Goal: Task Accomplishment & Management: Complete application form

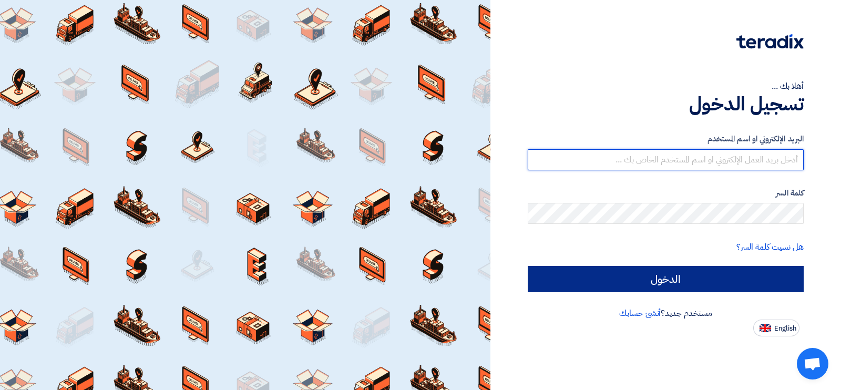
type input "[EMAIL_ADDRESS][DOMAIN_NAME]"
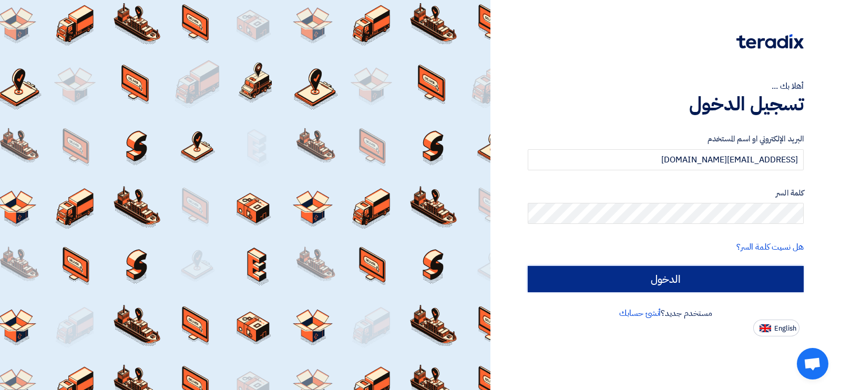
click at [619, 274] on input "الدخول" at bounding box center [665, 279] width 276 height 26
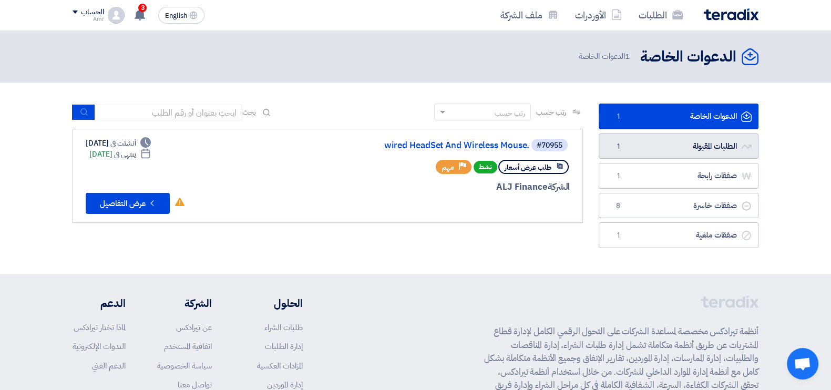
click at [688, 152] on link "الطلبات المقبولة الطلبات المقبولة 1" at bounding box center [678, 146] width 160 height 26
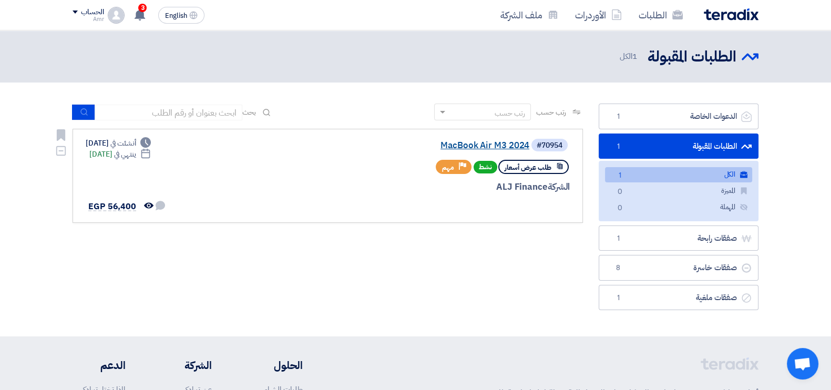
click at [498, 144] on link "MacBook Air M3 2024" at bounding box center [424, 145] width 210 height 9
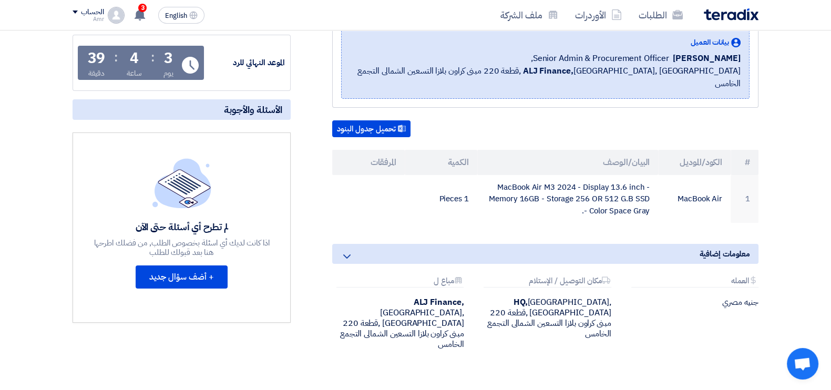
scroll to position [82, 0]
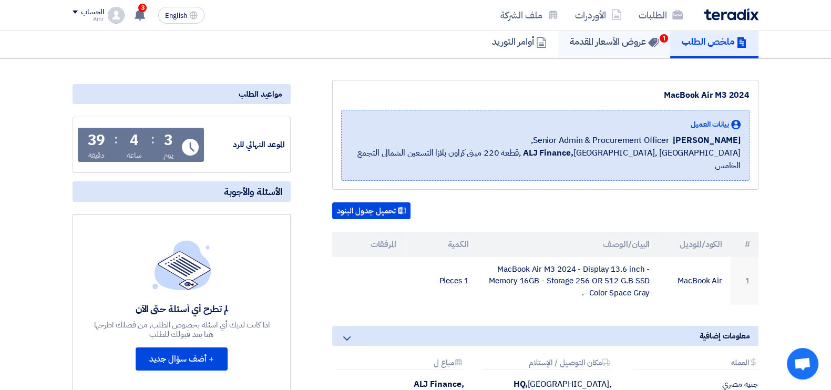
click at [641, 40] on h5 "عروض الأسعار المقدمة 1" at bounding box center [614, 41] width 89 height 12
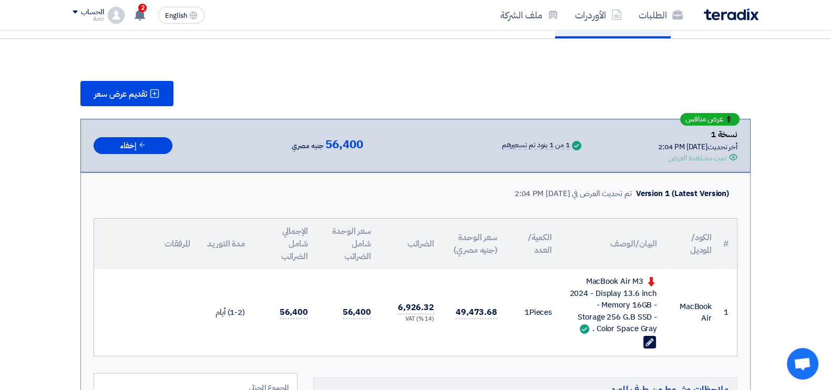
scroll to position [82, 0]
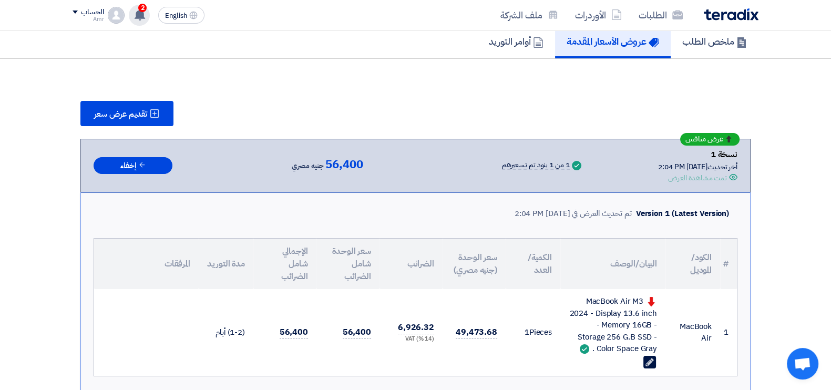
click at [139, 14] on use at bounding box center [139, 15] width 11 height 12
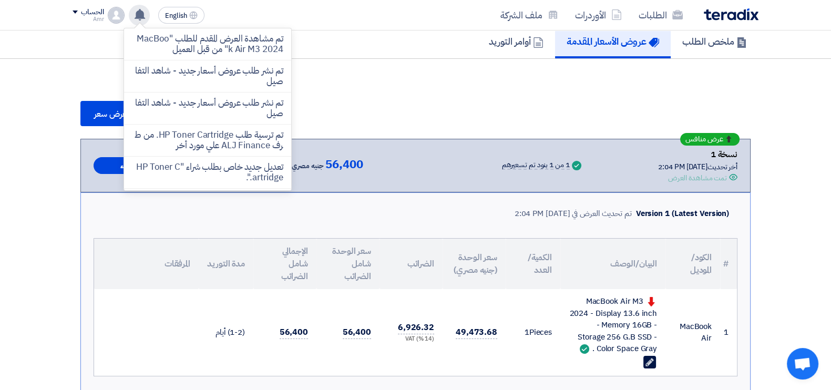
click at [137, 12] on use at bounding box center [139, 15] width 11 height 12
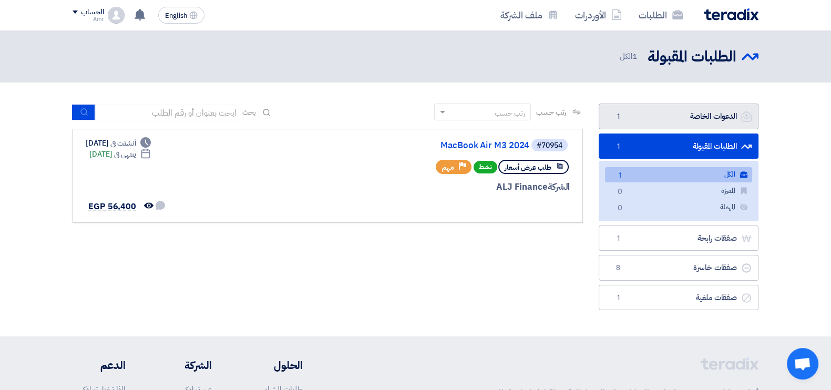
click at [685, 118] on link "الدعوات الخاصة الدعوات الخاصة 1" at bounding box center [678, 117] width 160 height 26
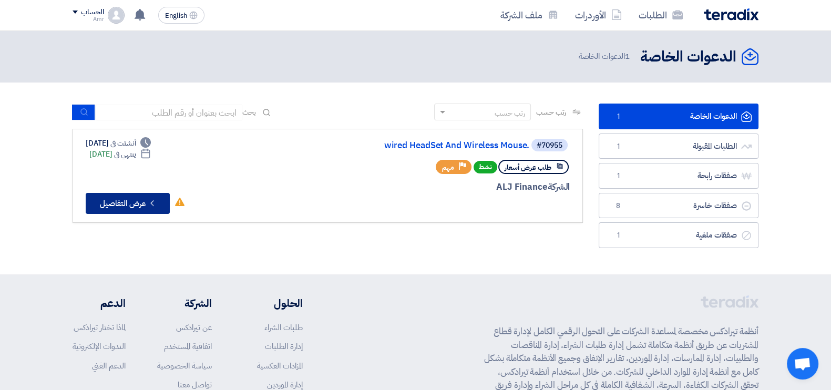
click at [137, 203] on button "Check details عرض التفاصيل" at bounding box center [128, 203] width 84 height 21
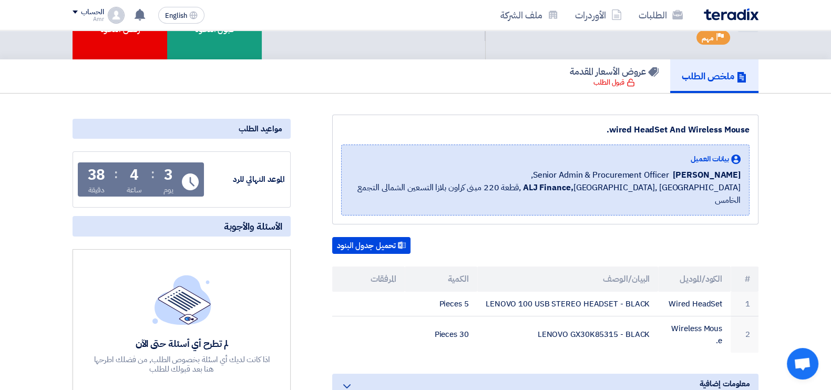
scroll to position [65, 0]
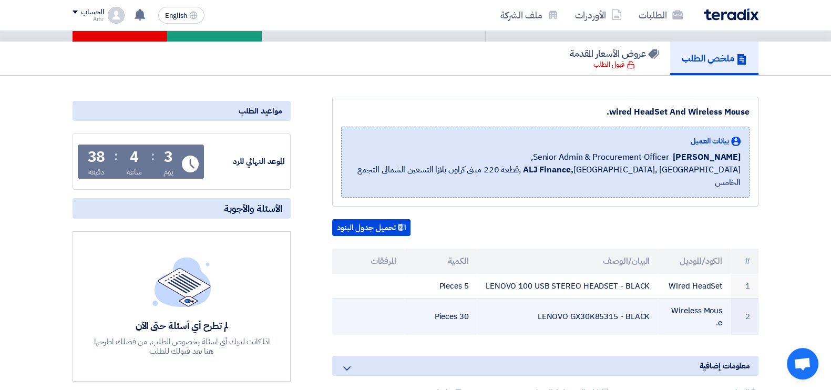
click at [601, 304] on td "LENOVO GX30K85315 - BLACK" at bounding box center [567, 316] width 181 height 37
copy tr "LENOVO GX30K85315 - BLACK"
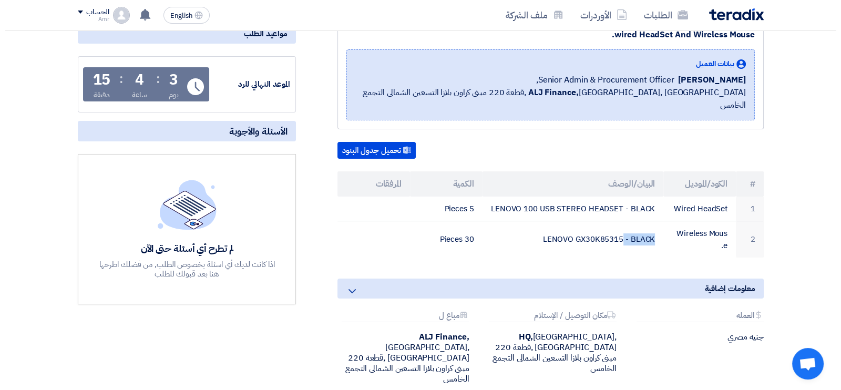
scroll to position [0, 0]
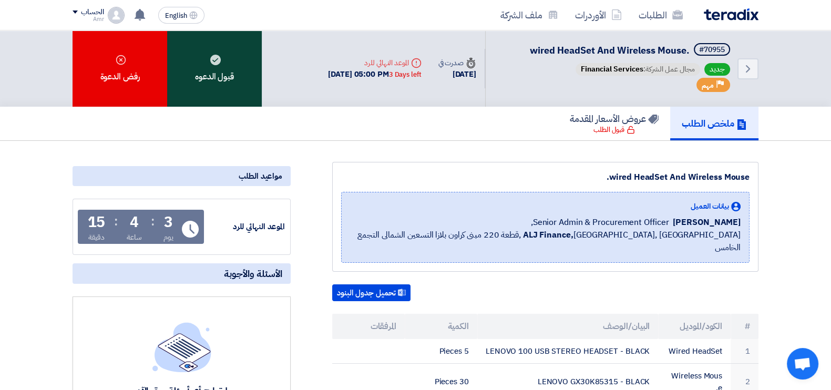
click at [201, 59] on div "قبول الدعوه" at bounding box center [214, 68] width 95 height 76
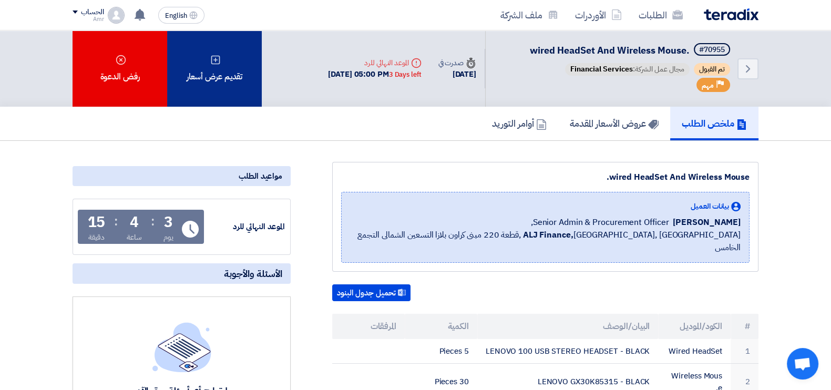
click at [239, 64] on div "تقديم عرض أسعار" at bounding box center [214, 68] width 95 height 76
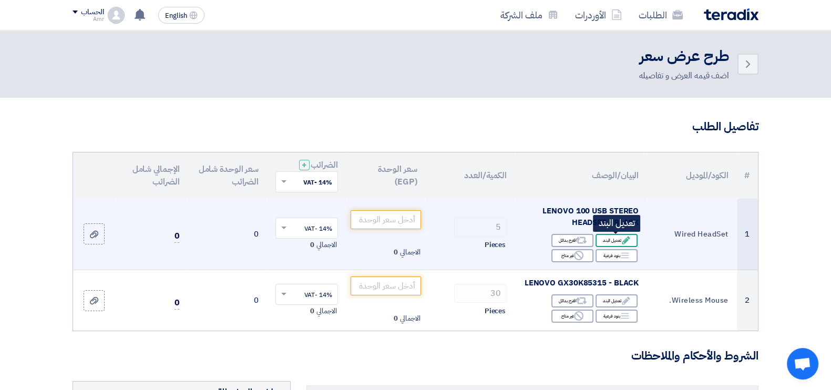
click at [617, 237] on div "Edit تعديل البند" at bounding box center [616, 240] width 42 height 13
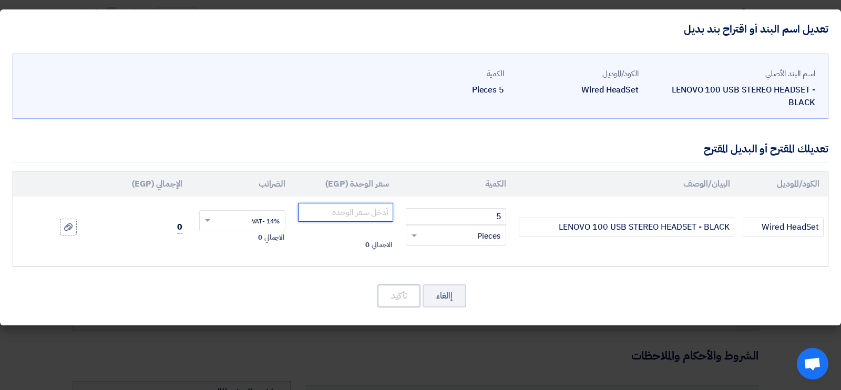
click at [377, 212] on input "number" at bounding box center [345, 212] width 95 height 19
paste input "394.74"
type input "394.74"
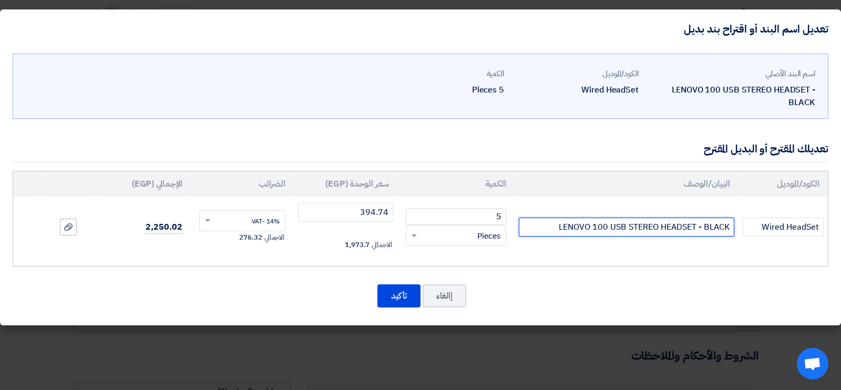
click at [680, 224] on input "LENOVO 100 USB STEREO HEADSET - BLACK" at bounding box center [626, 227] width 215 height 19
paste input "Lenovo 150 Wireless Mouse Lenovo.Comm4Y51M70369"
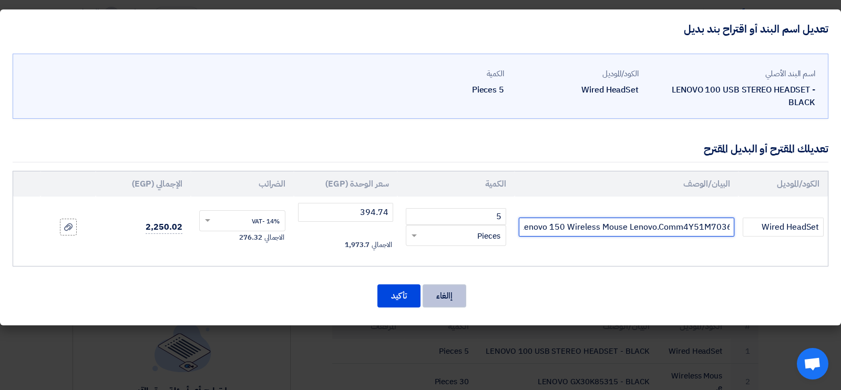
type input "Lenovo 150 Wireless Mouse Lenovo.Comm4Y51M70369"
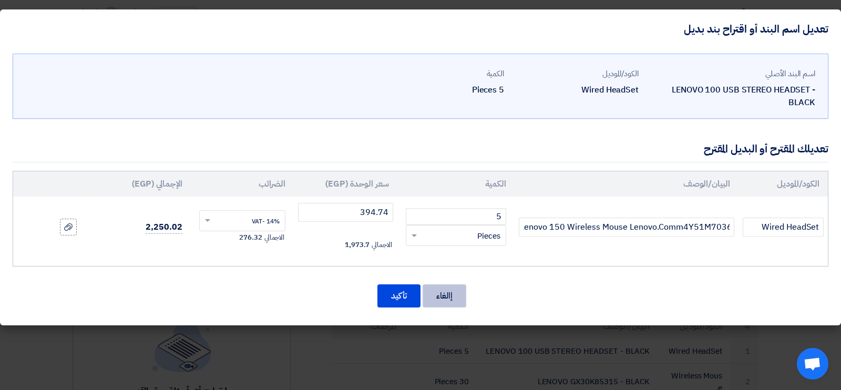
click at [457, 296] on button "إالغاء" at bounding box center [444, 295] width 44 height 23
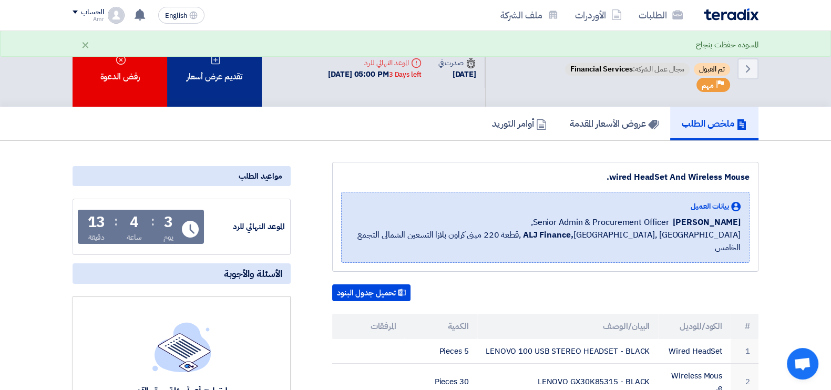
click at [216, 67] on div "تقديم عرض أسعار" at bounding box center [214, 68] width 95 height 76
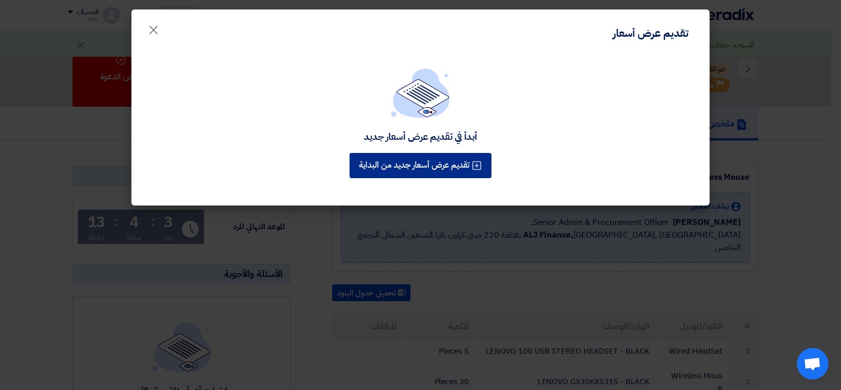
click at [431, 164] on button "تقديم عرض أسعار جديد من البداية" at bounding box center [420, 165] width 142 height 25
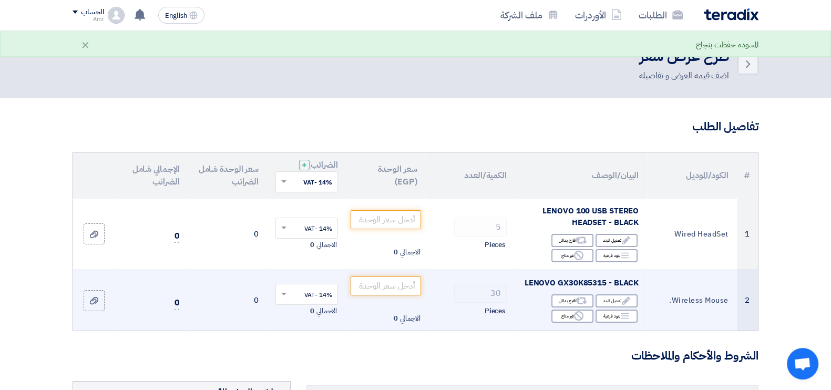
click at [628, 293] on div "Edit تعديل البند Alternative اقترح بدائل Breakdown بنود فرعية Reject" at bounding box center [580, 308] width 115 height 30
click at [620, 295] on div "Edit تعديل البند" at bounding box center [616, 300] width 42 height 13
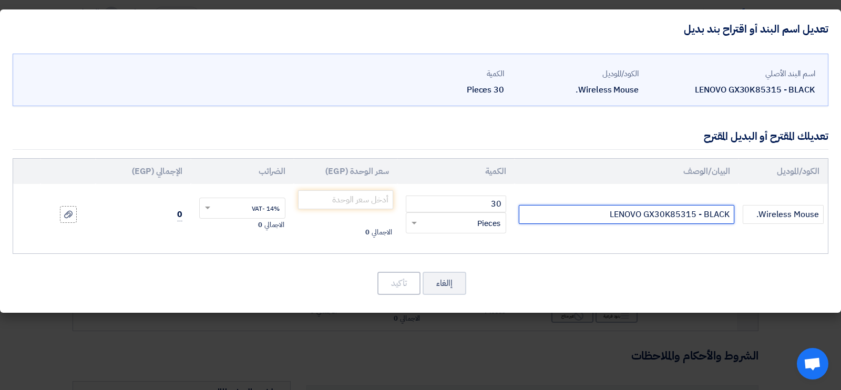
click at [650, 209] on input "LENOVO GX30K85315 - BLACK" at bounding box center [626, 214] width 215 height 19
paste input "enovo 150 Wireless Mouse Lenovo.Comm4Y51M70369"
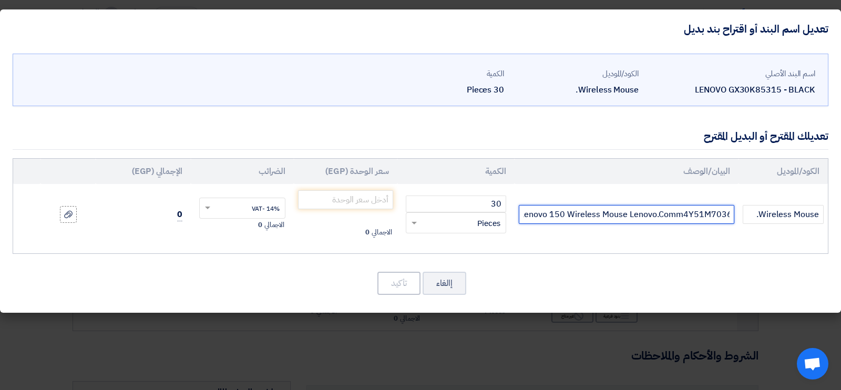
type input "Lenovo 150 Wireless Mouse Lenovo.Comm4Y51M70369"
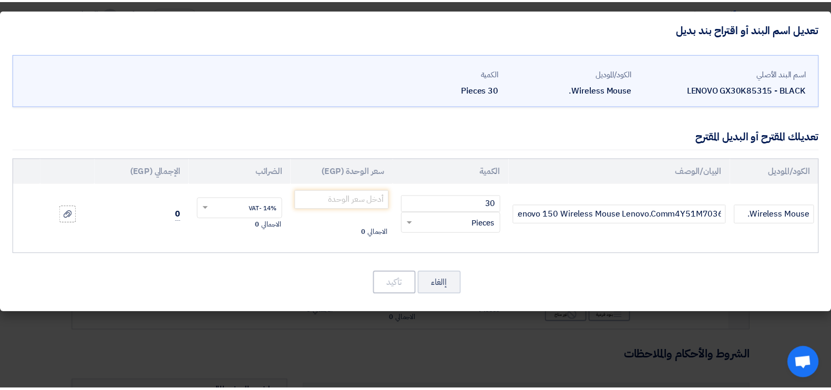
scroll to position [0, 0]
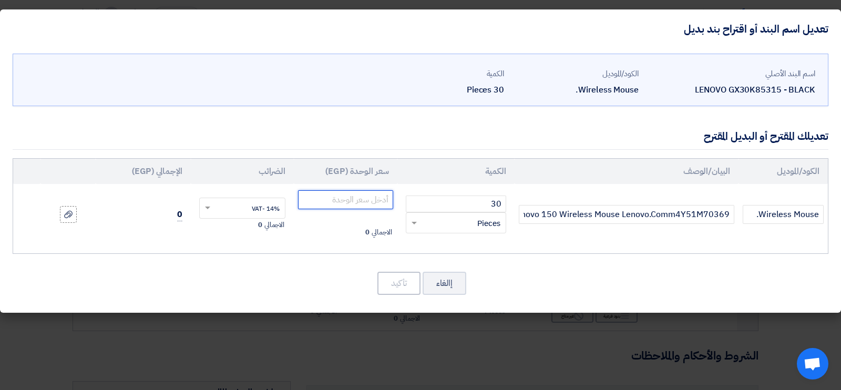
click at [361, 200] on input "number" at bounding box center [345, 199] width 95 height 19
paste input "450"
type input "450"
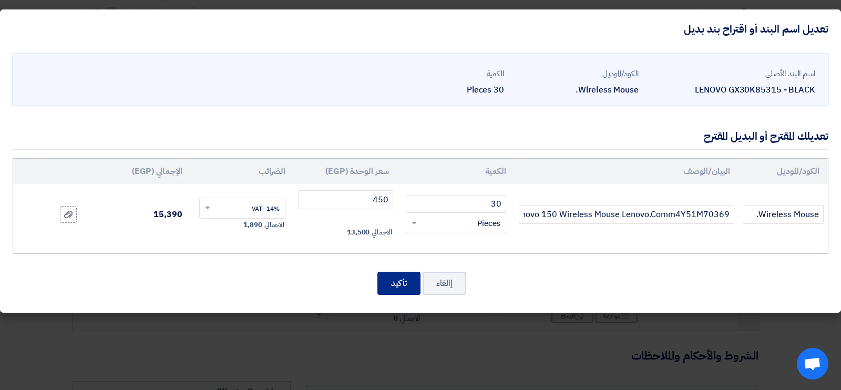
click at [398, 283] on button "تأكيد" at bounding box center [398, 283] width 43 height 23
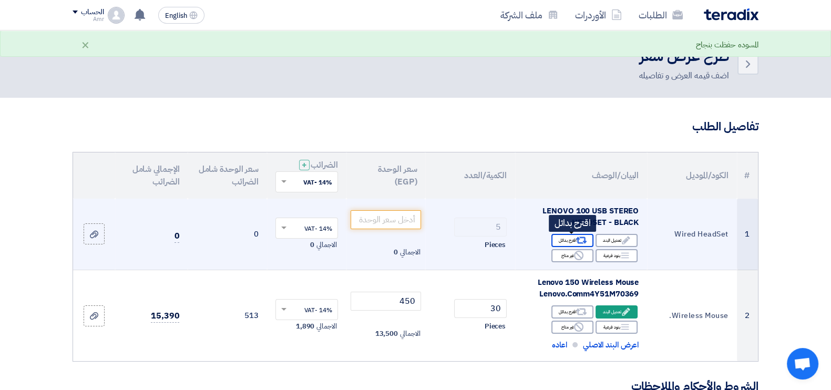
click at [567, 239] on div "Alternative اقترح بدائل" at bounding box center [572, 240] width 42 height 13
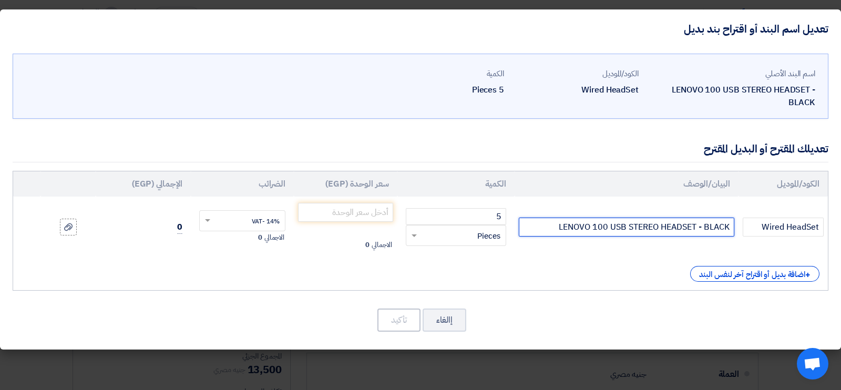
click at [581, 227] on input "LENOVO 100 USB STEREO HEADSET - BLACK" at bounding box center [626, 227] width 215 height 19
paste input "LENOVO-G86B-USB"
type input "LENOVO-G86B-USB"
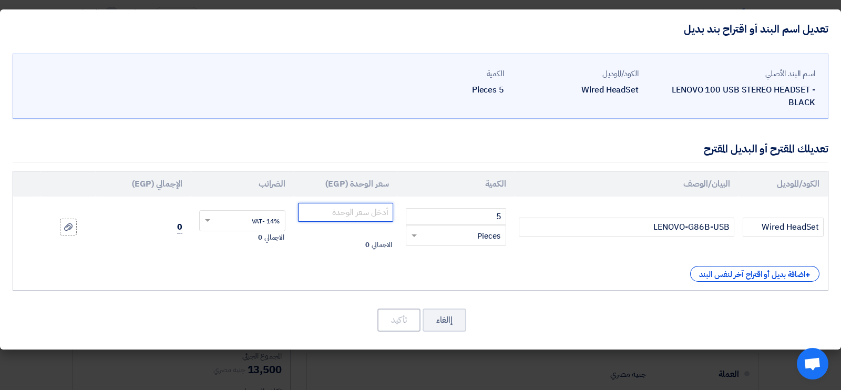
click at [351, 213] on input "number" at bounding box center [345, 212] width 95 height 19
paste input "614.04"
type input "614.04"
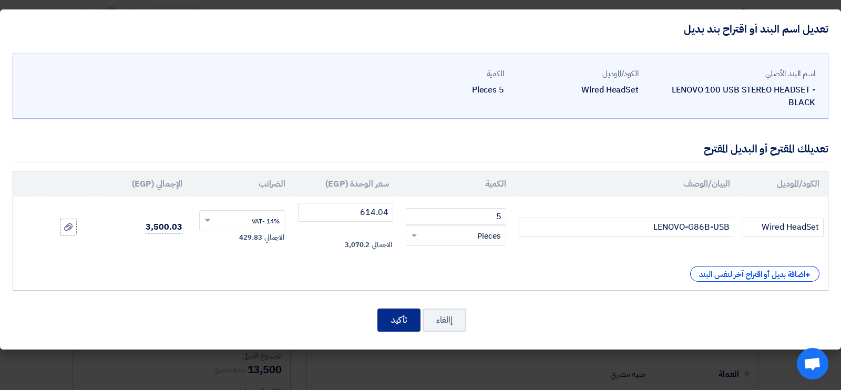
click at [395, 318] on button "تأكيد" at bounding box center [398, 319] width 43 height 23
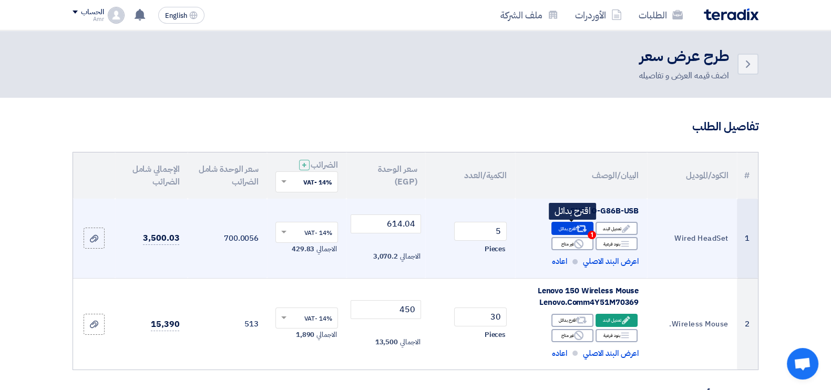
click at [581, 233] on icon "Alternative" at bounding box center [581, 228] width 11 height 11
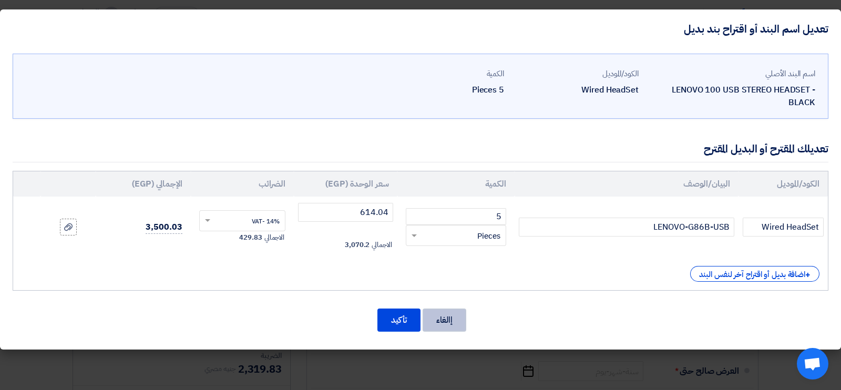
click at [438, 315] on button "إالغاء" at bounding box center [444, 319] width 44 height 23
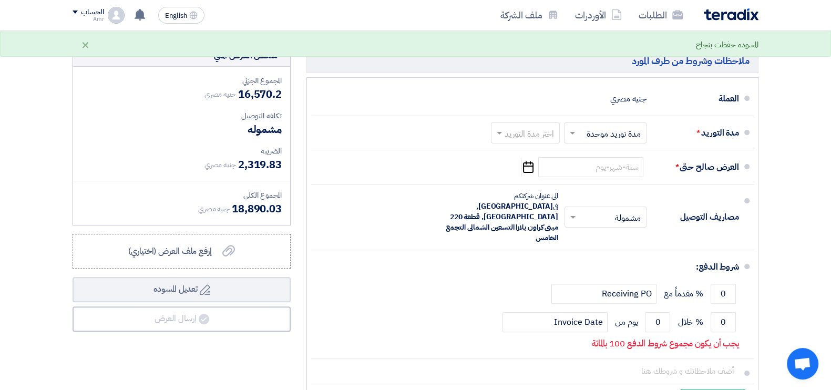
scroll to position [394, 0]
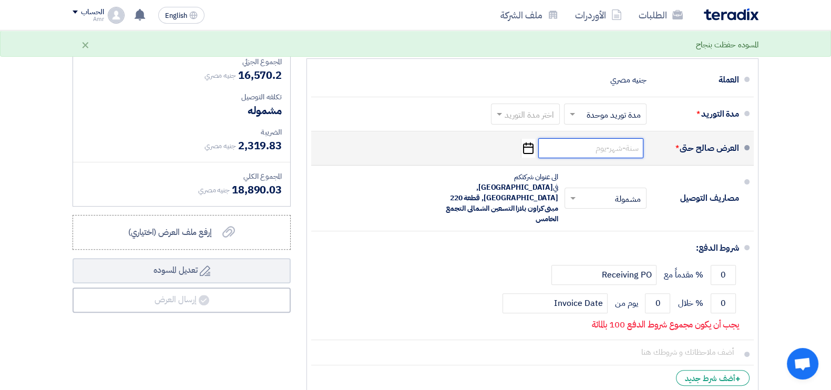
click at [608, 148] on input at bounding box center [590, 148] width 105 height 20
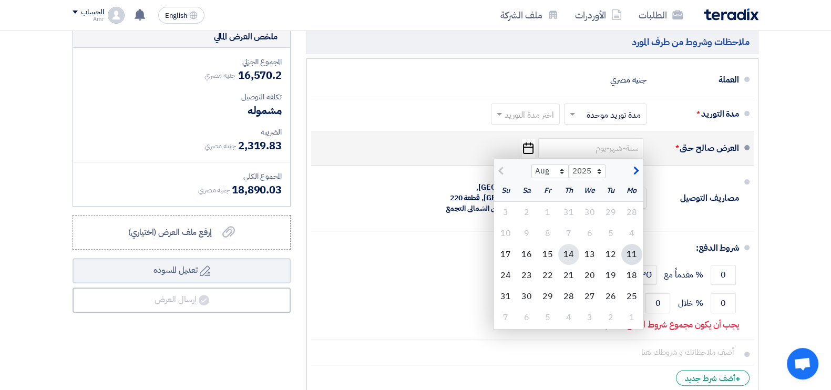
click at [569, 249] on div "14" at bounding box center [568, 254] width 21 height 21
type input "[DATE]"
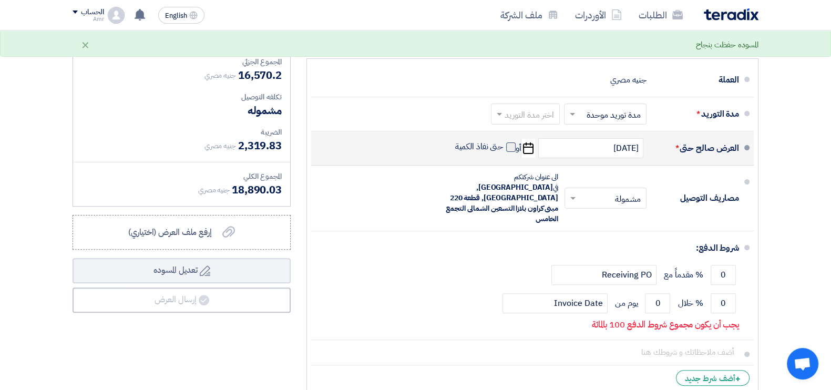
click at [503, 146] on label "حتى نفاذ الكمية" at bounding box center [485, 146] width 61 height 11
click at [503, 146] on input "حتى نفاذ الكمية" at bounding box center [478, 151] width 50 height 20
checkbox input "true"
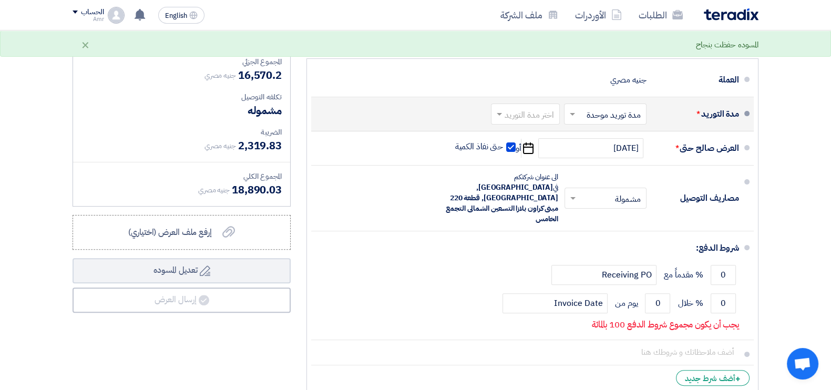
click at [529, 108] on input "text" at bounding box center [523, 114] width 64 height 15
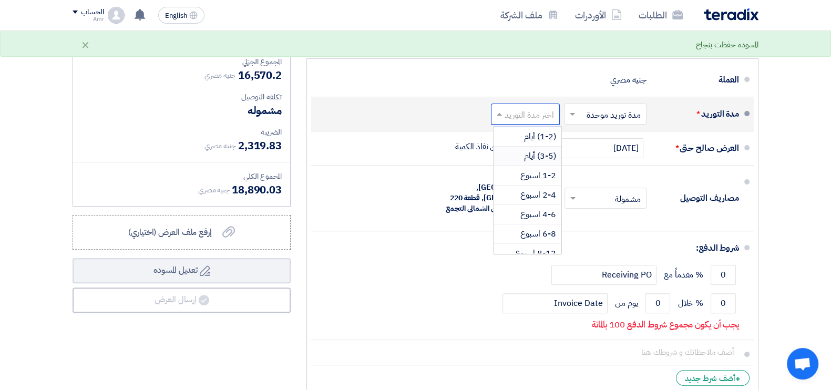
click at [532, 157] on span "(3-5) أيام" at bounding box center [540, 156] width 32 height 13
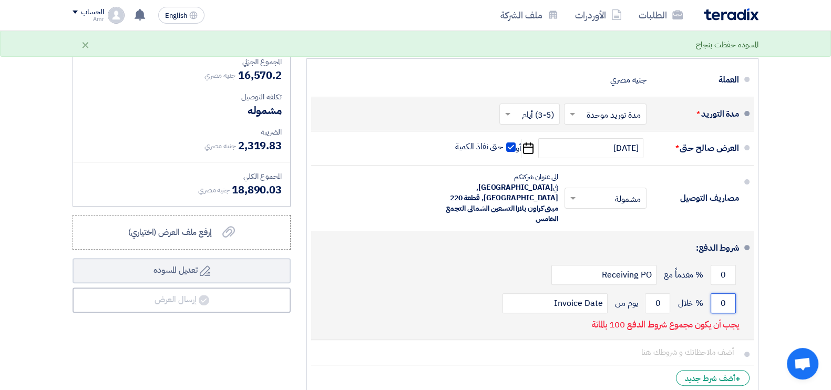
click at [724, 293] on input "0" at bounding box center [722, 303] width 25 height 20
type input "100"
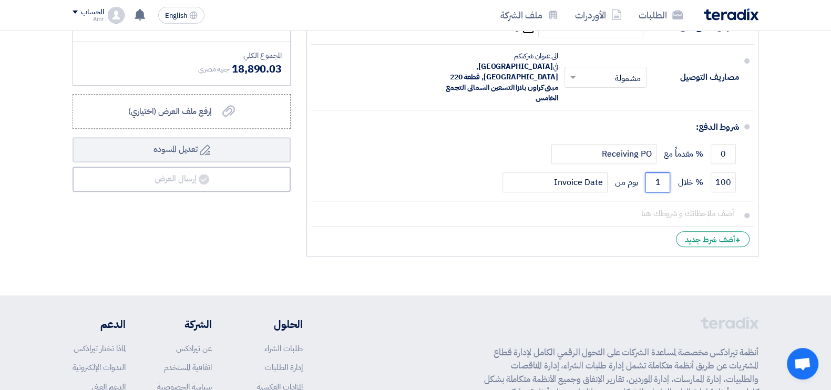
scroll to position [557, 0]
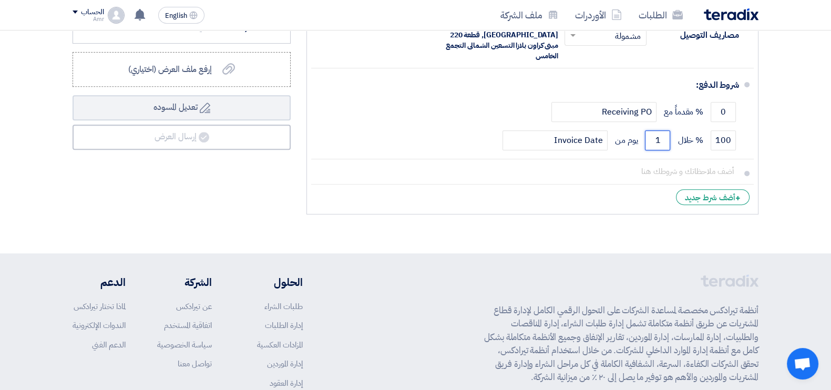
type input "1"
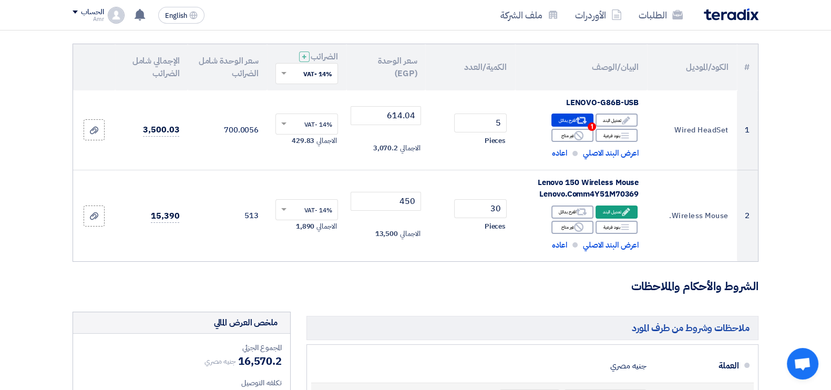
scroll to position [120, 0]
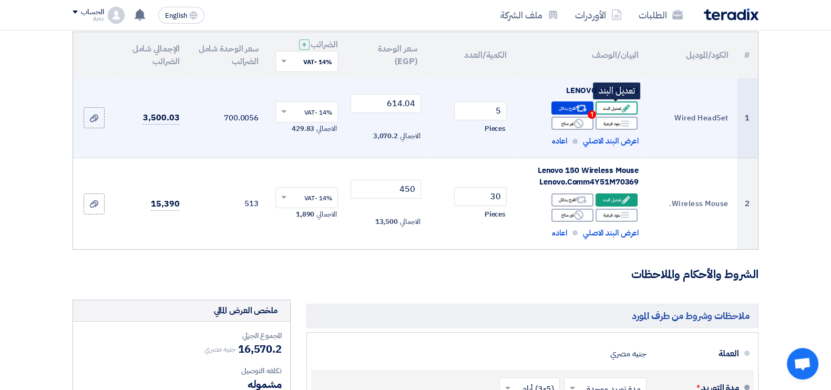
click at [616, 105] on div "Edit تعديل البند" at bounding box center [616, 107] width 42 height 13
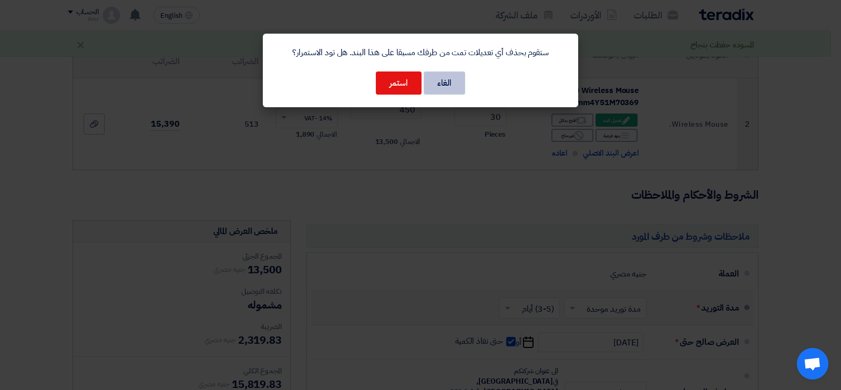
click at [447, 77] on button "الغاء" at bounding box center [444, 82] width 42 height 23
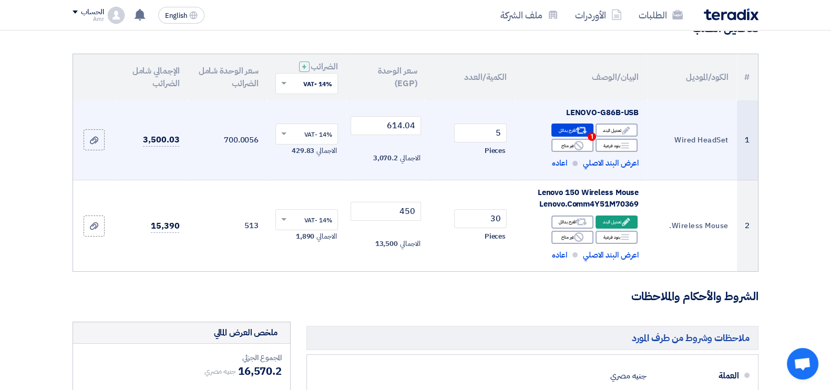
scroll to position [84, 0]
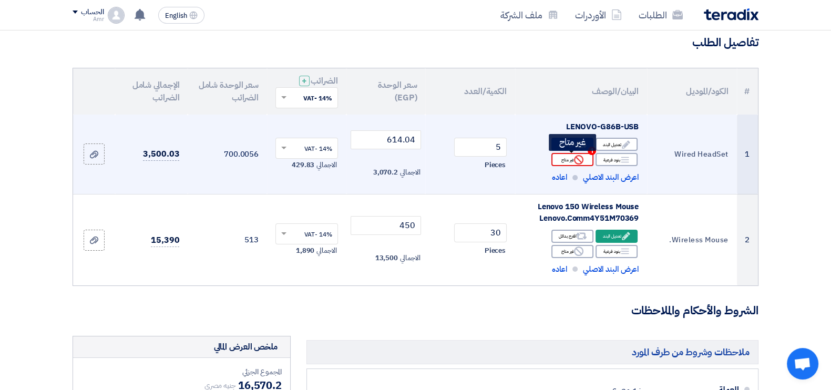
click at [581, 159] on icon "Reject" at bounding box center [578, 159] width 9 height 9
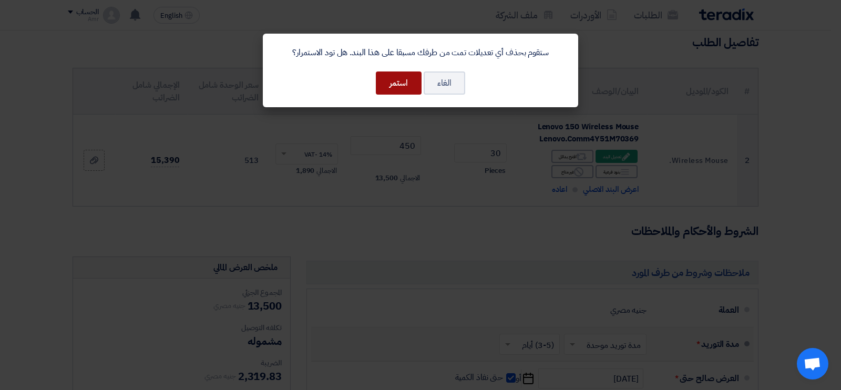
click at [381, 78] on button "استمر" at bounding box center [399, 82] width 46 height 23
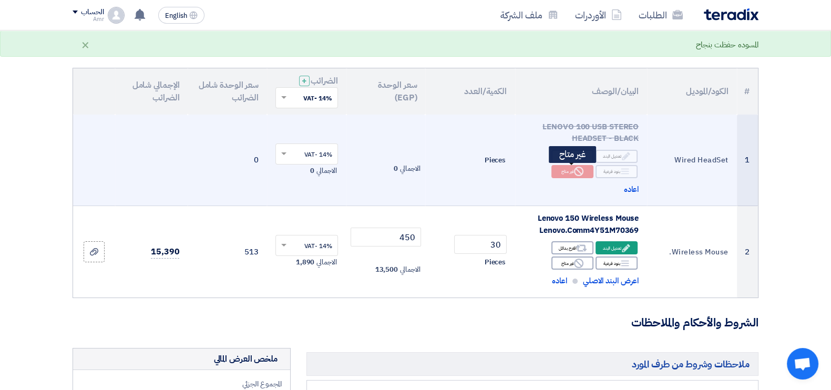
click at [579, 169] on icon "Reject" at bounding box center [578, 171] width 9 height 9
click at [609, 160] on div "Edit تعديل البند" at bounding box center [616, 156] width 42 height 13
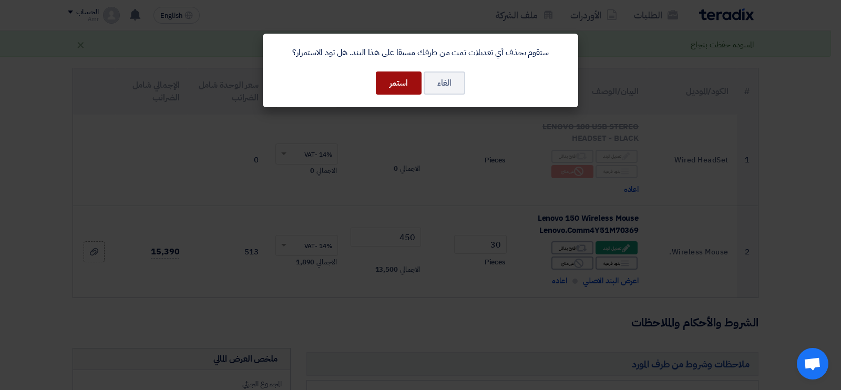
click at [408, 85] on button "استمر" at bounding box center [399, 82] width 46 height 23
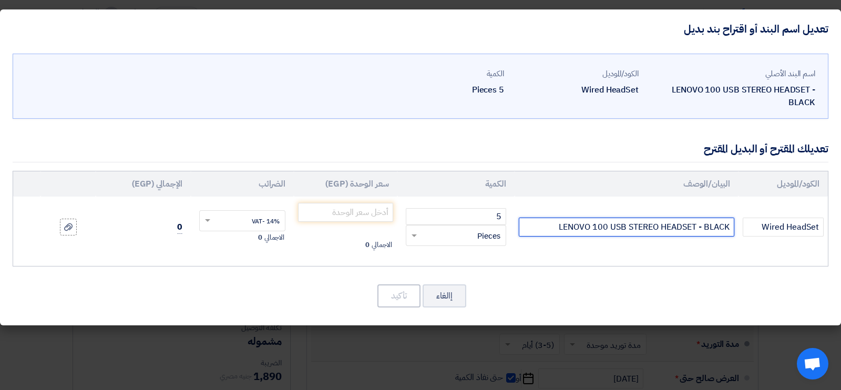
click at [661, 224] on input "LENOVO 100 USB STEREO HEADSET - BLACK" at bounding box center [626, 227] width 215 height 19
paste input "LENOVO-G86B-USB"
type input "LENOVO-G86B-USB"
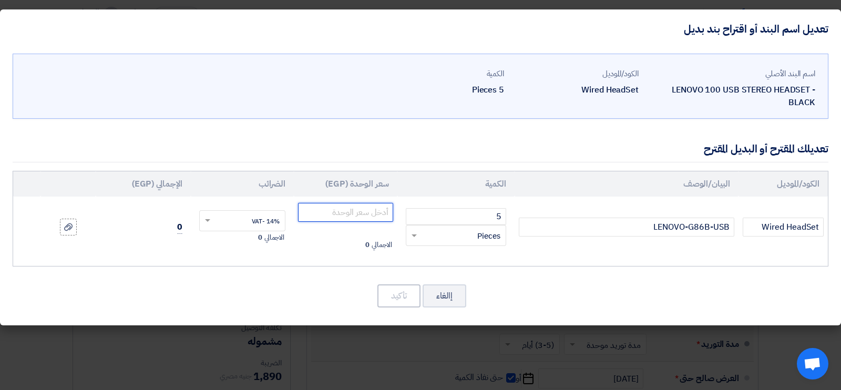
click at [361, 204] on input "number" at bounding box center [345, 212] width 95 height 19
click at [378, 218] on input "700" at bounding box center [345, 212] width 95 height 19
paste input "614.04"
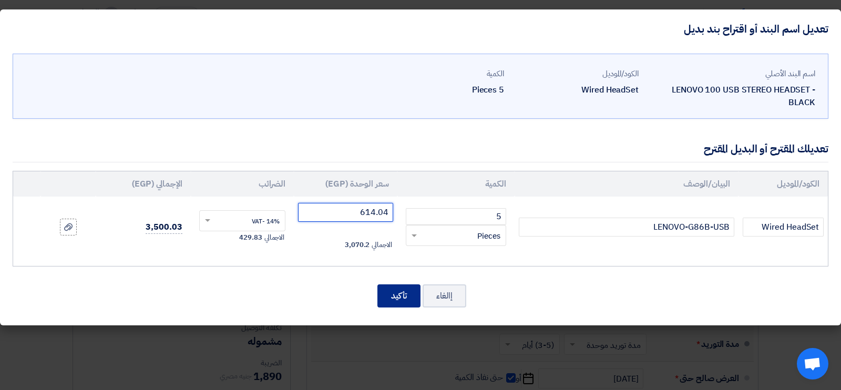
type input "614.04"
click at [399, 292] on button "تأكيد" at bounding box center [398, 295] width 43 height 23
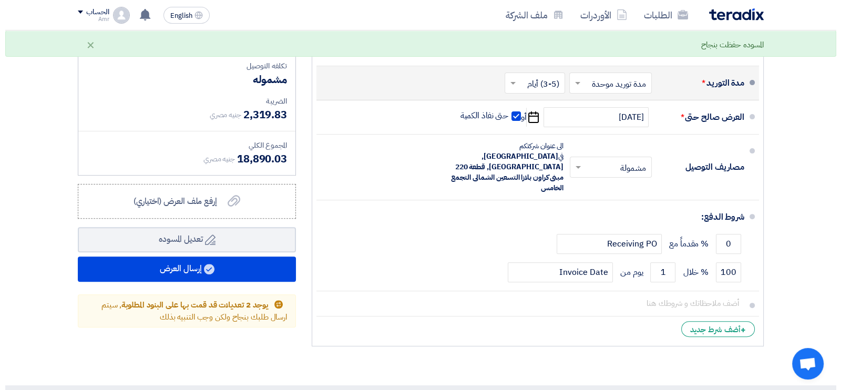
scroll to position [511, 0]
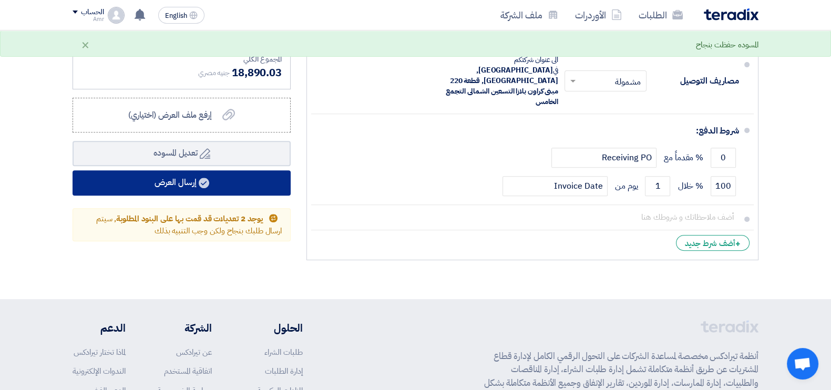
click at [242, 183] on button "إرسال العرض" at bounding box center [182, 182] width 218 height 25
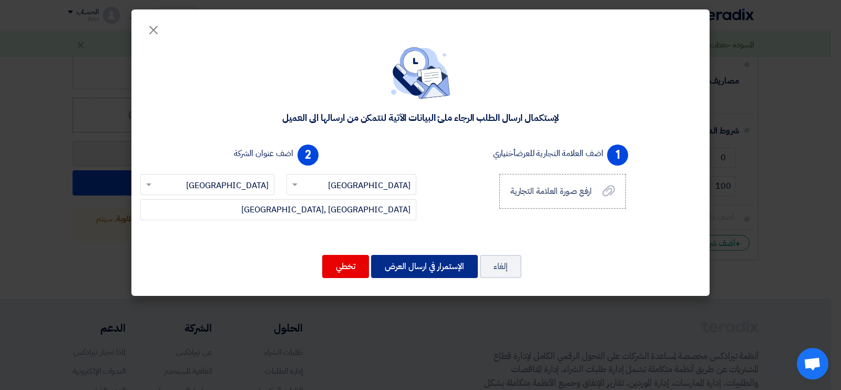
click at [410, 261] on button "الإستمرار في ارسال العرض" at bounding box center [424, 266] width 107 height 23
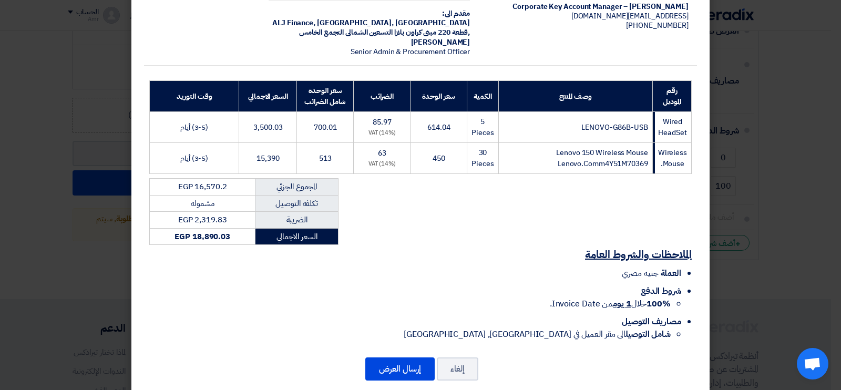
scroll to position [104, 0]
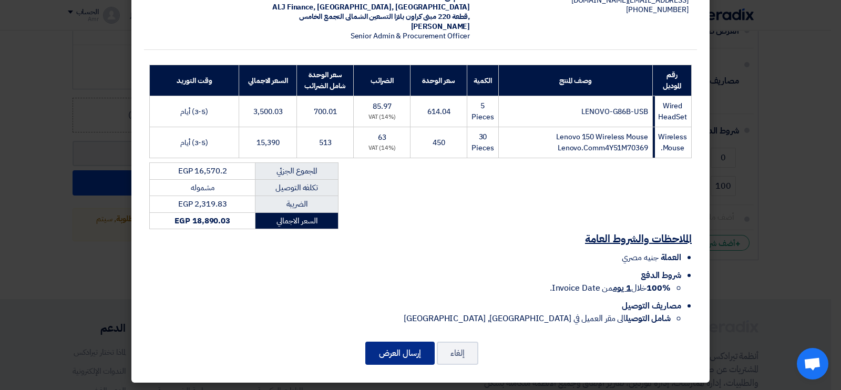
click at [397, 349] on button "إرسال العرض" at bounding box center [399, 352] width 69 height 23
